Goal: Ask a question: Seek information or help from site administrators or community

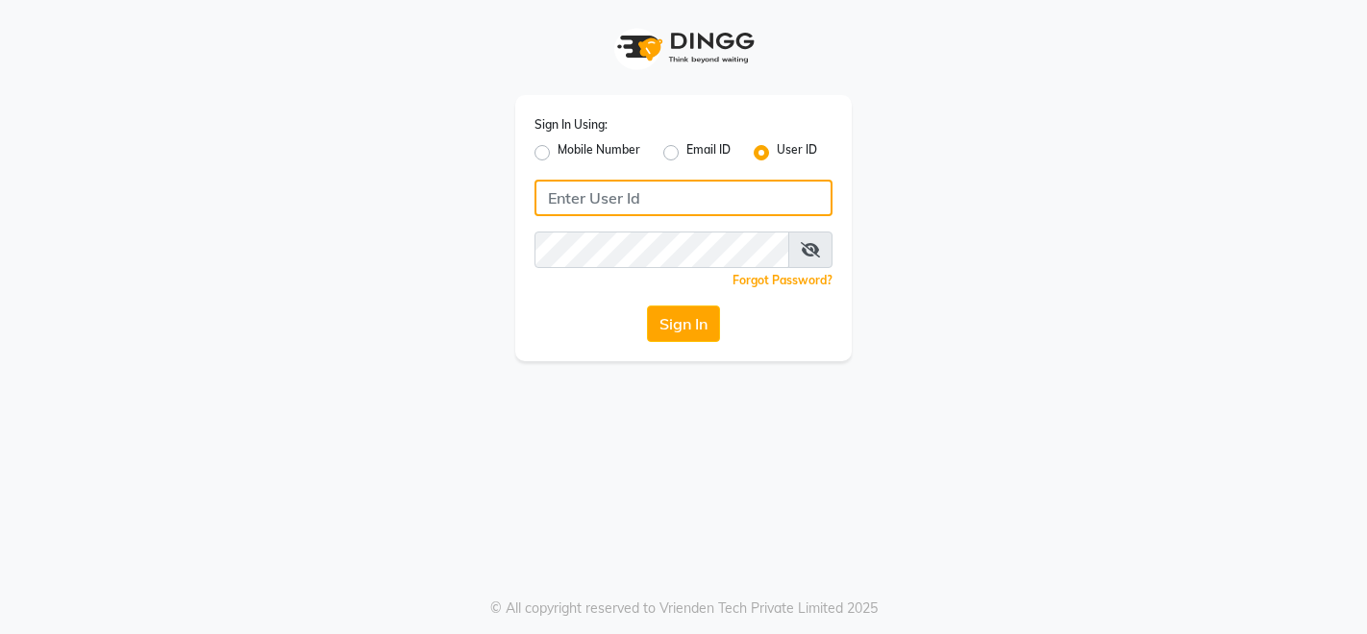
type input "adore"
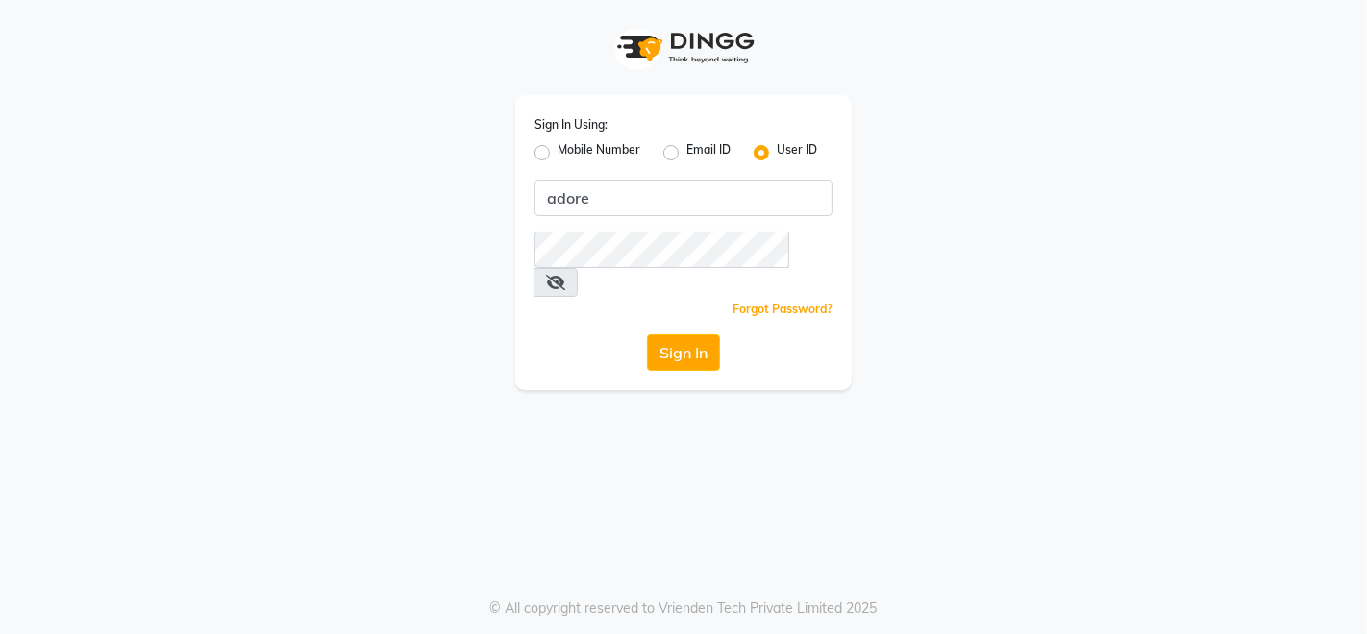
click at [692, 335] on button "Sign In" at bounding box center [683, 353] width 73 height 37
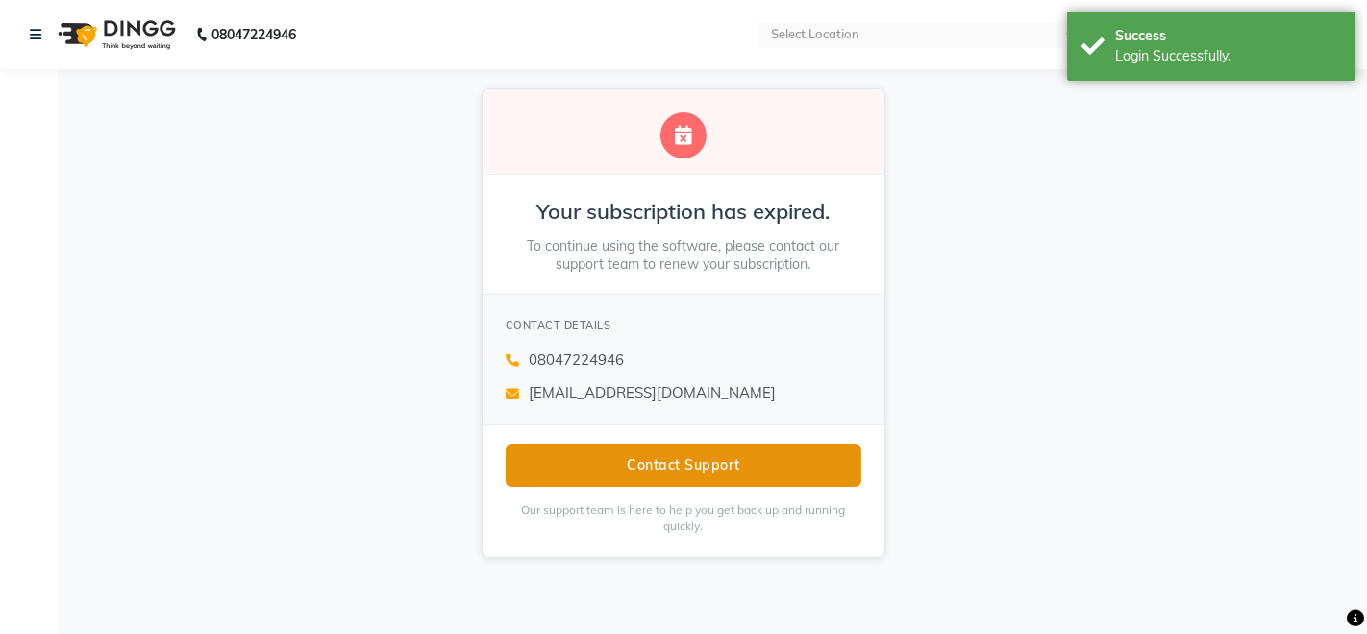
click at [574, 456] on button "Contact Support" at bounding box center [684, 465] width 356 height 43
click at [677, 464] on button "Contact Support" at bounding box center [684, 465] width 356 height 43
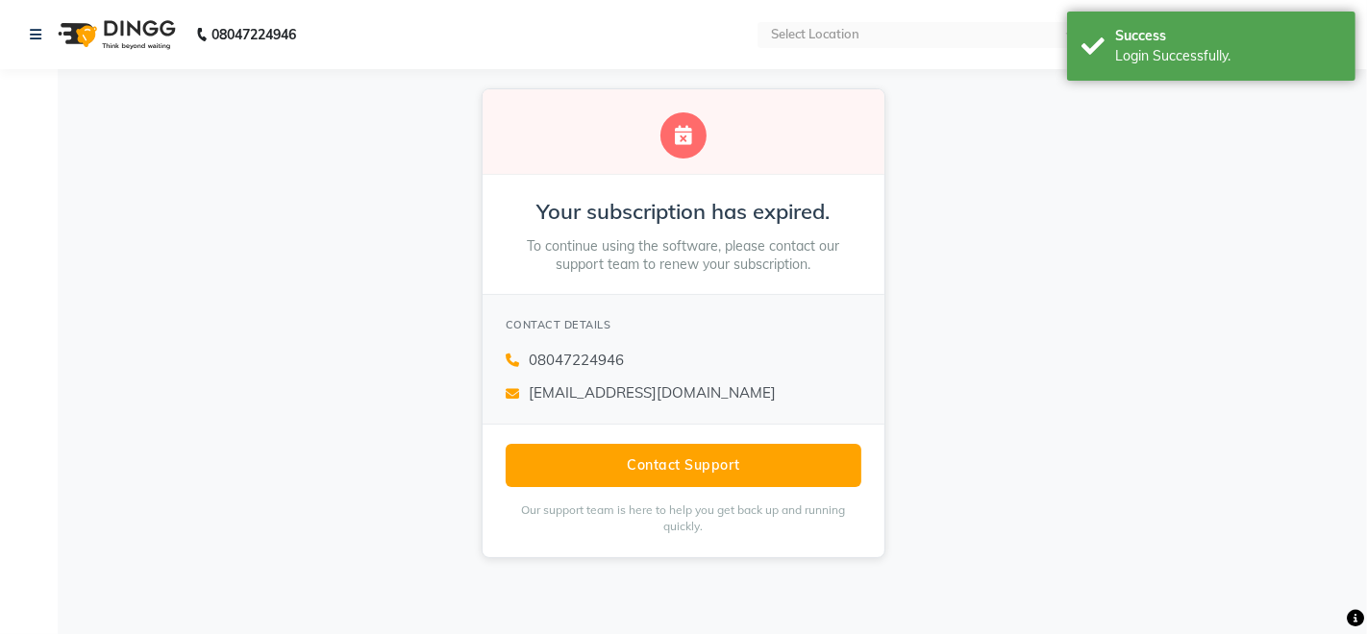
drag, startPoint x: 1033, startPoint y: 329, endPoint x: 1045, endPoint y: 310, distance: 22.4
click at [1033, 329] on div "Your subscription has expired. To continue using the software, please contact o…" at bounding box center [683, 323] width 1367 height 509
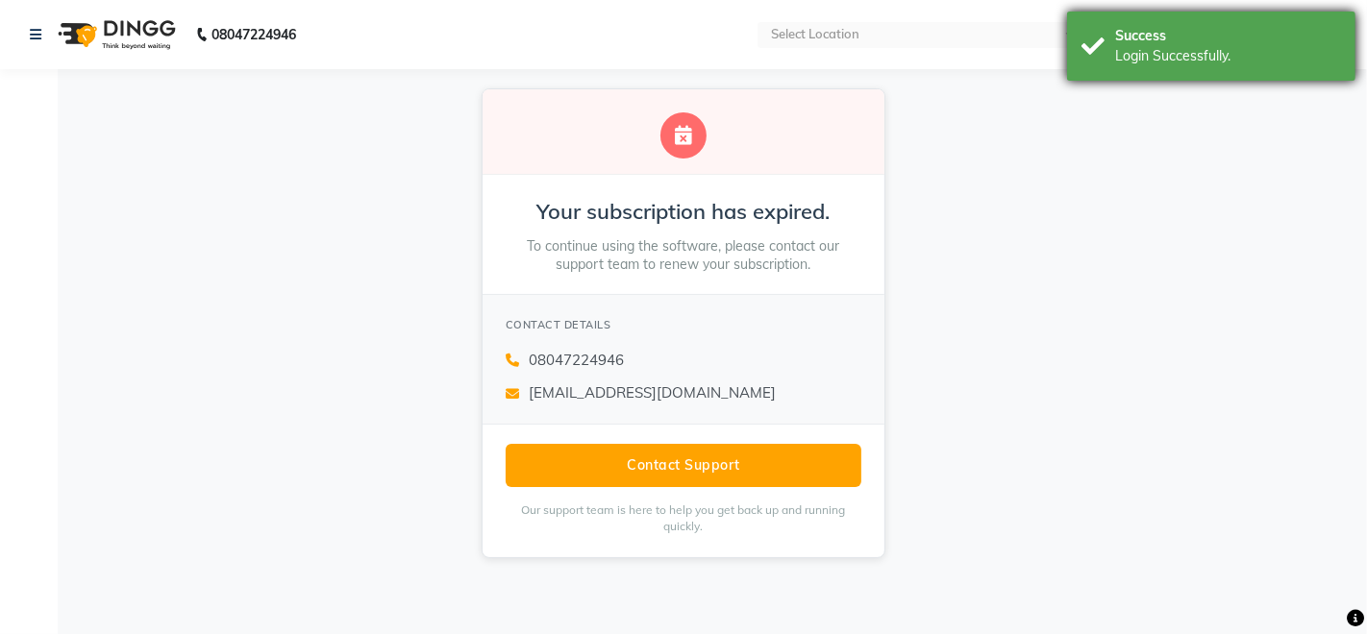
click at [1127, 50] on div "Login Successfully." at bounding box center [1228, 56] width 226 height 20
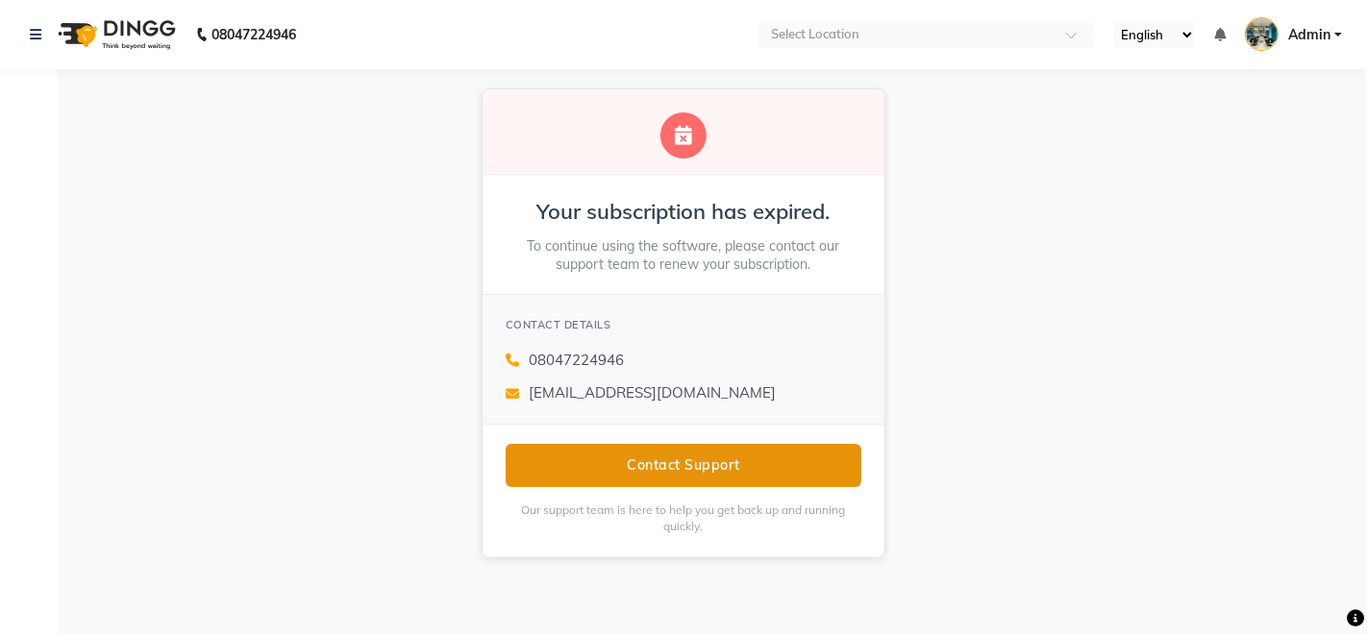
click at [696, 469] on button "Contact Support" at bounding box center [684, 465] width 356 height 43
click at [708, 463] on button "Contact Support" at bounding box center [684, 465] width 356 height 43
